Goal: Task Accomplishment & Management: Use online tool/utility

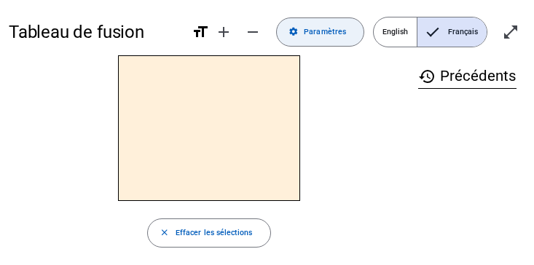
click at [307, 38] on span "Paramètres" at bounding box center [325, 31] width 42 height 13
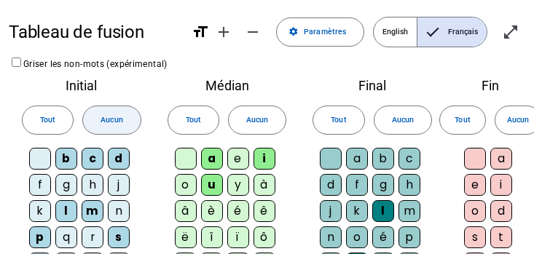
click at [101, 125] on span "Aucun" at bounding box center [112, 120] width 22 height 13
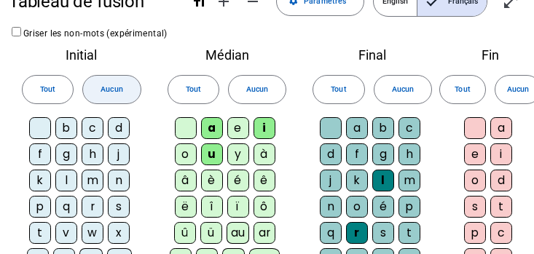
scroll to position [39, 0]
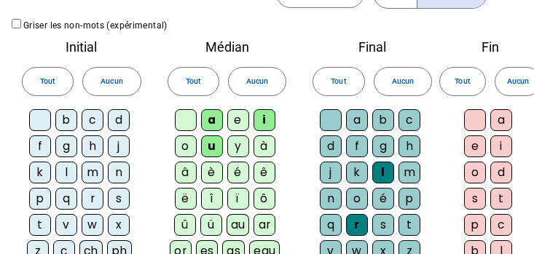
click at [67, 117] on div "b" at bounding box center [66, 120] width 22 height 22
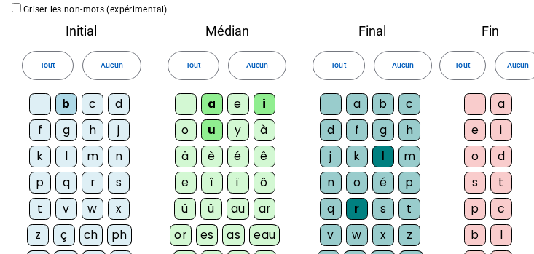
scroll to position [61, 0]
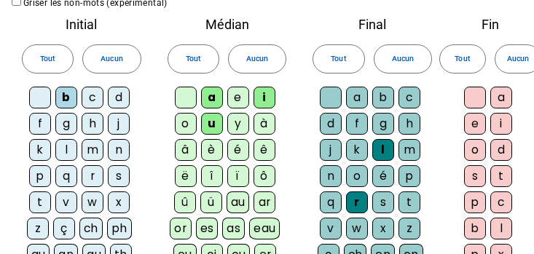
click at [39, 125] on div "f" at bounding box center [40, 124] width 22 height 22
click at [92, 149] on div "m" at bounding box center [93, 150] width 22 height 22
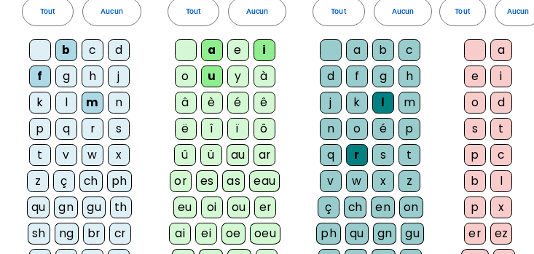
scroll to position [114, 0]
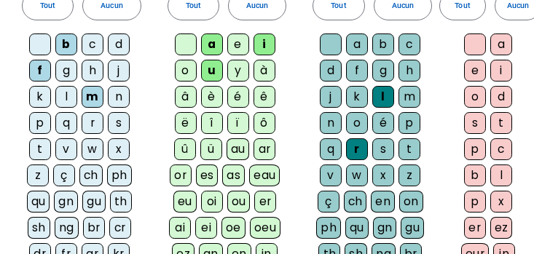
click at [92, 125] on div "r" at bounding box center [93, 123] width 22 height 22
click at [43, 127] on div "p" at bounding box center [40, 123] width 22 height 22
click at [70, 73] on div "g" at bounding box center [66, 71] width 22 height 22
click at [120, 93] on div "n" at bounding box center [119, 97] width 22 height 22
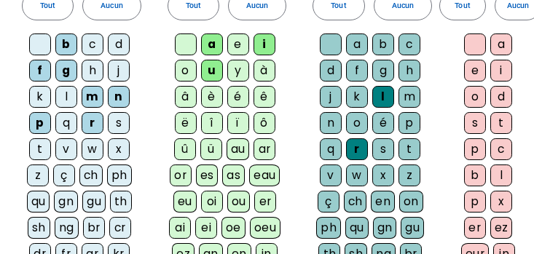
click at [118, 130] on div "s" at bounding box center [119, 123] width 22 height 22
click at [213, 71] on div "u" at bounding box center [212, 71] width 22 height 22
click at [384, 94] on div "l" at bounding box center [383, 97] width 22 height 22
click at [358, 154] on div "r" at bounding box center [357, 149] width 22 height 22
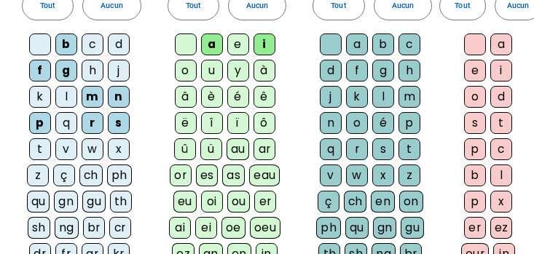
click at [330, 124] on div "n" at bounding box center [331, 123] width 22 height 22
click at [409, 95] on div "m" at bounding box center [409, 97] width 22 height 22
click at [326, 171] on div "v" at bounding box center [331, 176] width 22 height 22
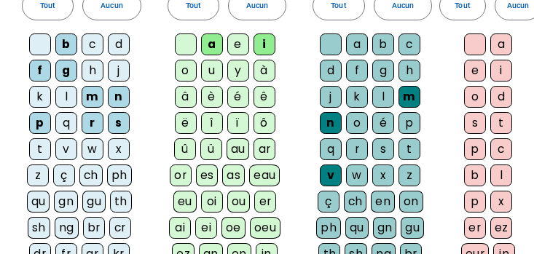
click at [405, 125] on div "p" at bounding box center [409, 123] width 22 height 22
click at [381, 70] on div "g" at bounding box center [383, 71] width 22 height 22
click at [468, 76] on div "e" at bounding box center [475, 71] width 22 height 22
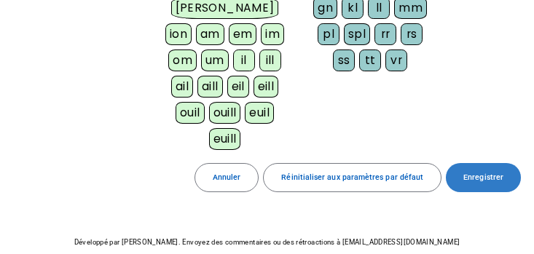
click at [492, 160] on span at bounding box center [483, 177] width 75 height 35
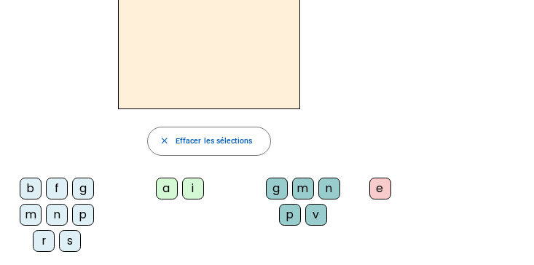
scroll to position [93, 0]
click at [56, 189] on div "f" at bounding box center [57, 188] width 22 height 22
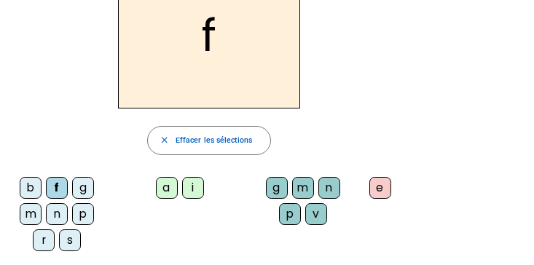
click at [165, 189] on div "a" at bounding box center [167, 188] width 22 height 22
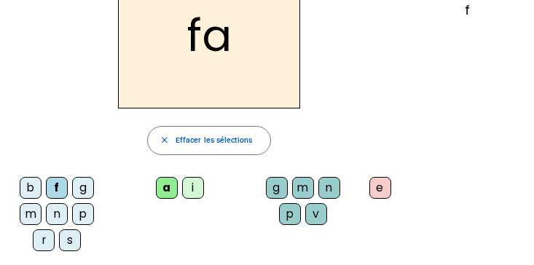
click at [193, 185] on div "i" at bounding box center [193, 188] width 22 height 22
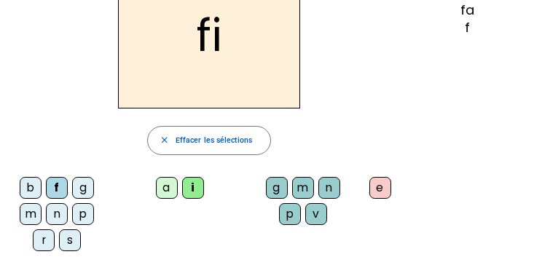
click at [330, 189] on div "n" at bounding box center [329, 188] width 22 height 22
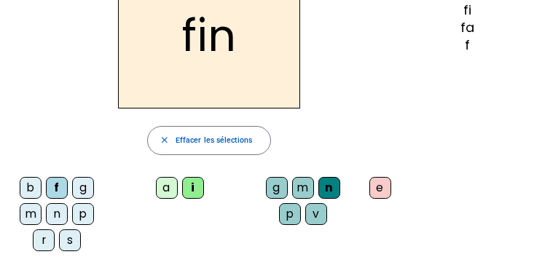
click at [382, 186] on div "e" at bounding box center [380, 188] width 22 height 22
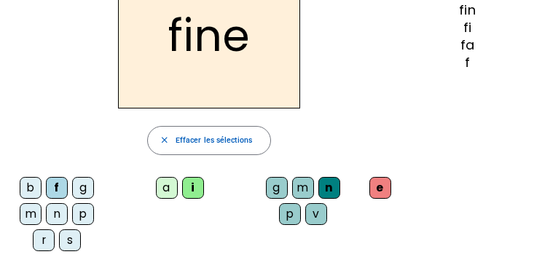
click at [31, 214] on div "m" at bounding box center [31, 214] width 22 height 22
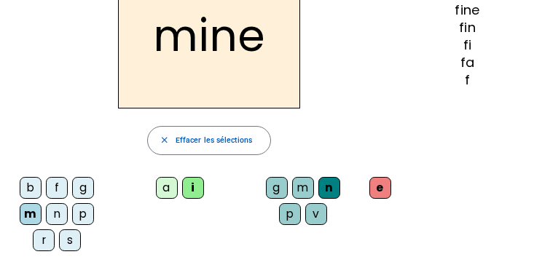
click at [296, 186] on div "m" at bounding box center [303, 188] width 22 height 22
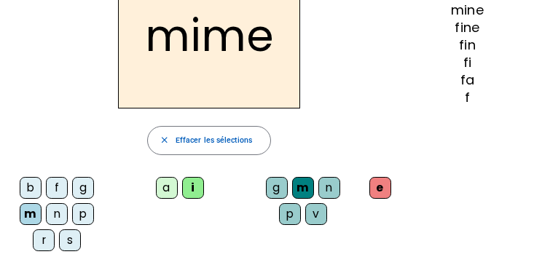
click at [43, 234] on div "r" at bounding box center [44, 240] width 22 height 22
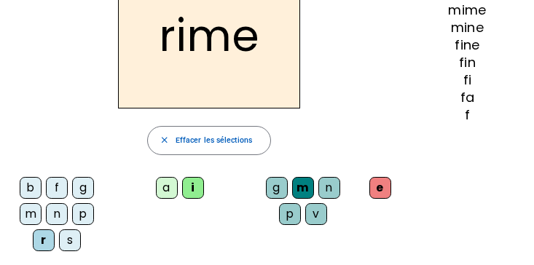
click at [314, 209] on div "v" at bounding box center [316, 214] width 22 height 22
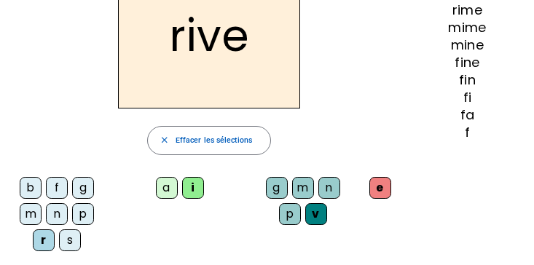
click at [165, 186] on div "a" at bounding box center [167, 188] width 22 height 22
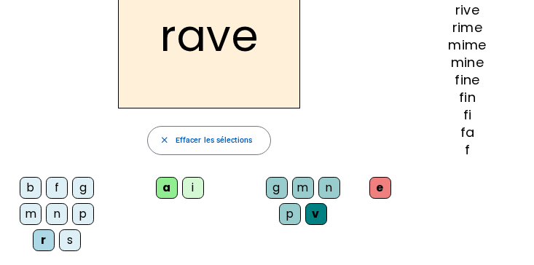
click at [32, 185] on div "b" at bounding box center [31, 188] width 22 height 22
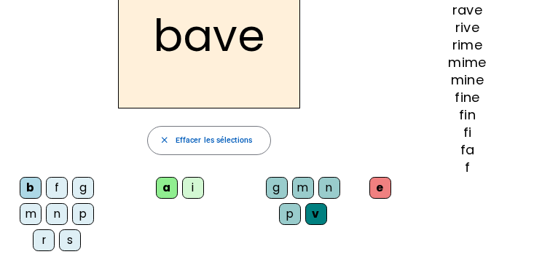
click at [87, 181] on div "g" at bounding box center [83, 188] width 22 height 22
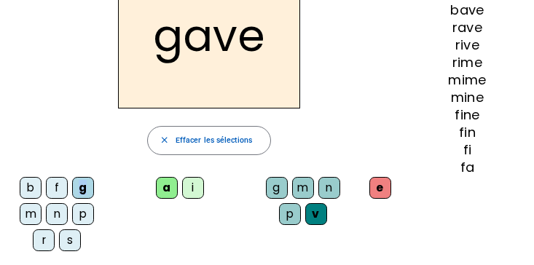
click at [58, 208] on div "n" at bounding box center [57, 214] width 22 height 22
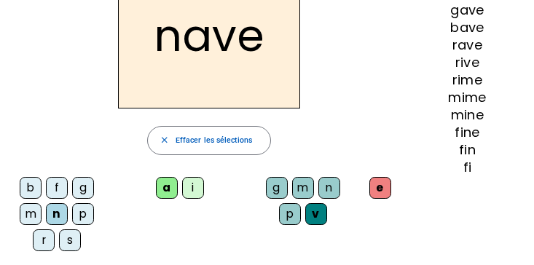
click at [292, 212] on div "p" at bounding box center [290, 214] width 22 height 22
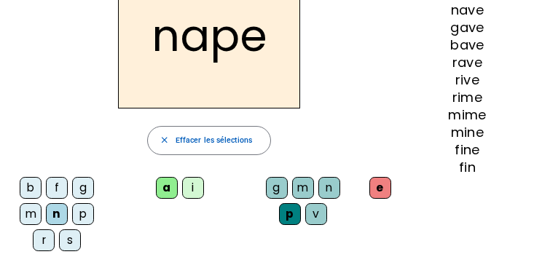
click at [275, 185] on div "g" at bounding box center [277, 188] width 22 height 22
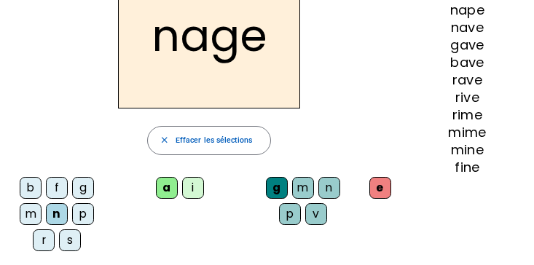
click at [85, 213] on div "p" at bounding box center [83, 214] width 22 height 22
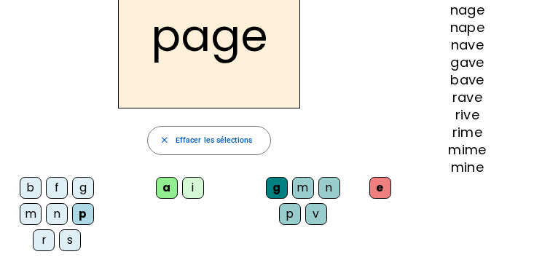
click at [74, 238] on div "s" at bounding box center [70, 240] width 22 height 22
